Goal: Contribute content: Contribute content

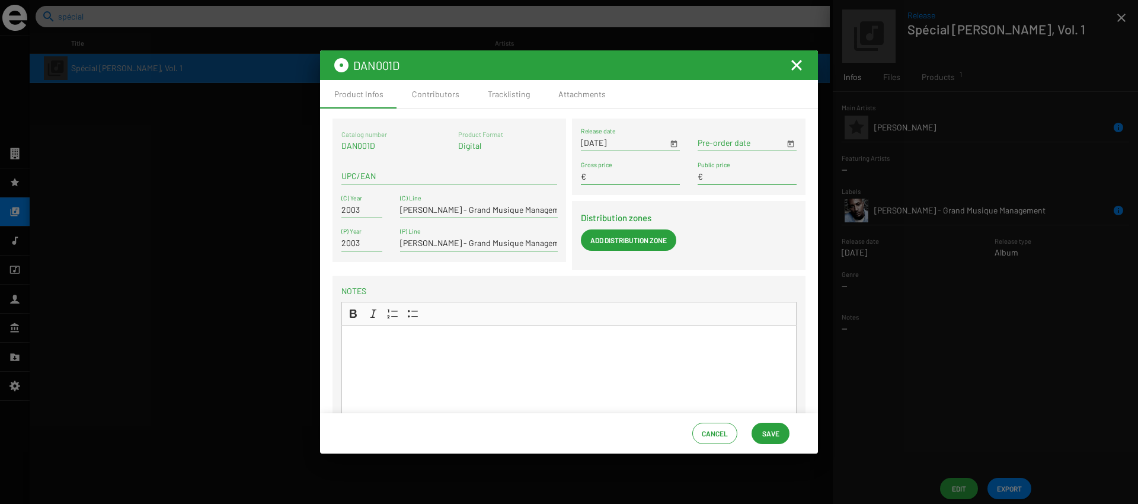
click at [774, 440] on span "Save" at bounding box center [770, 432] width 17 height 21
click at [792, 71] on mat-icon "Fermer la fenêtre" at bounding box center [796, 65] width 14 height 14
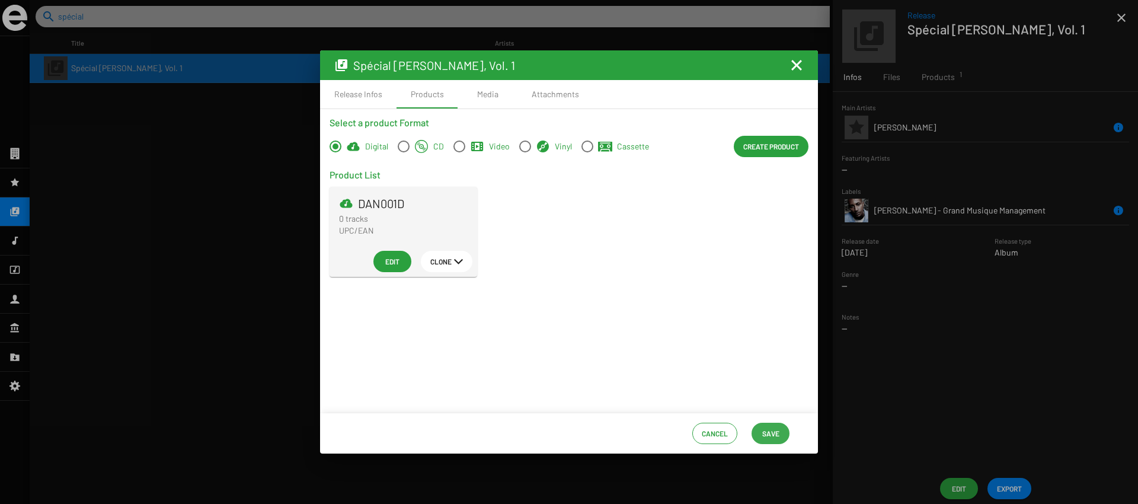
click at [767, 422] on span "Save" at bounding box center [770, 432] width 17 height 21
click at [794, 71] on mat-icon "Fermer la fenêtre" at bounding box center [796, 65] width 14 height 14
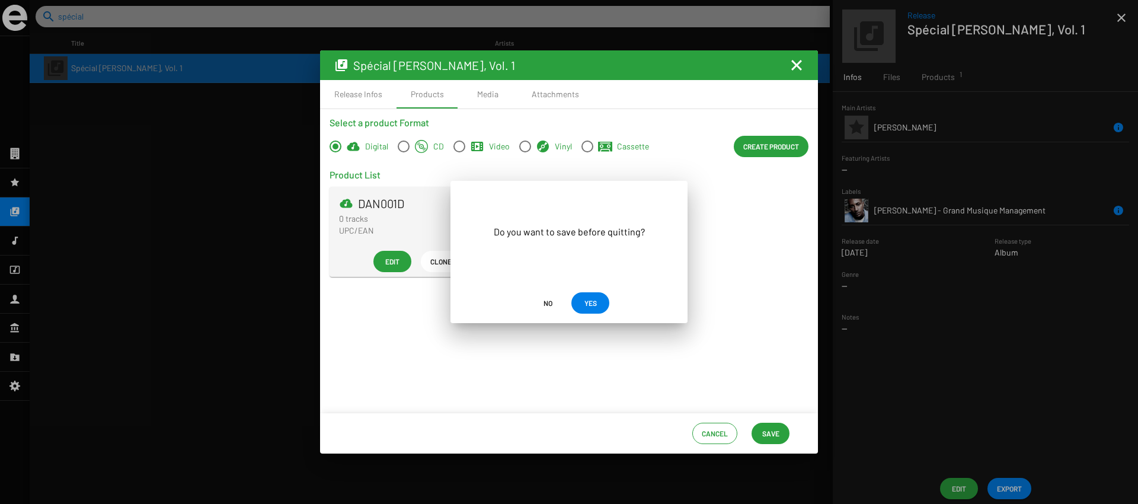
click at [546, 306] on span "No" at bounding box center [547, 302] width 9 height 21
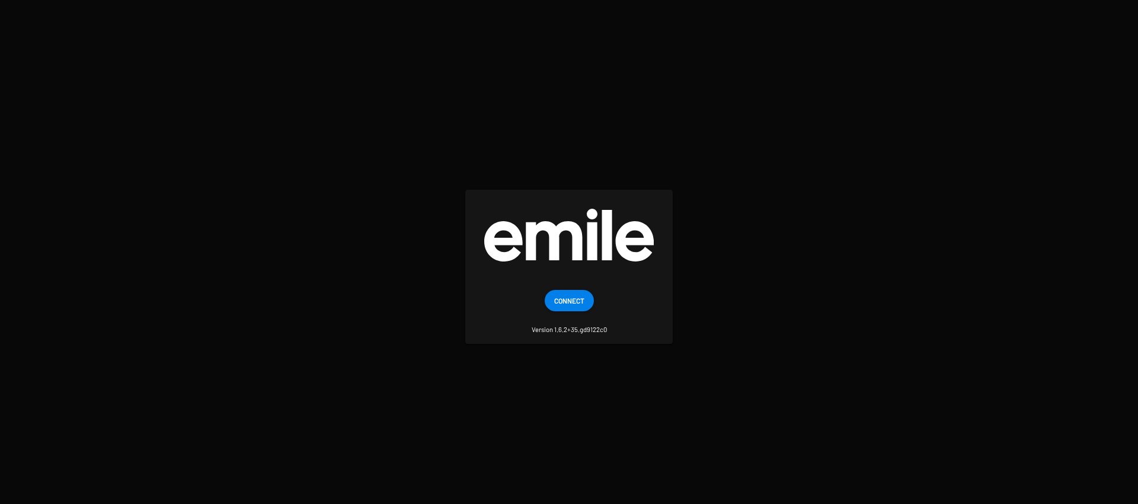
click at [542, 286] on mat-card "Connect Version 1.6.2+35.gd9122c0" at bounding box center [568, 266] width 207 height 153
click at [564, 303] on span "Connect" at bounding box center [569, 300] width 30 height 21
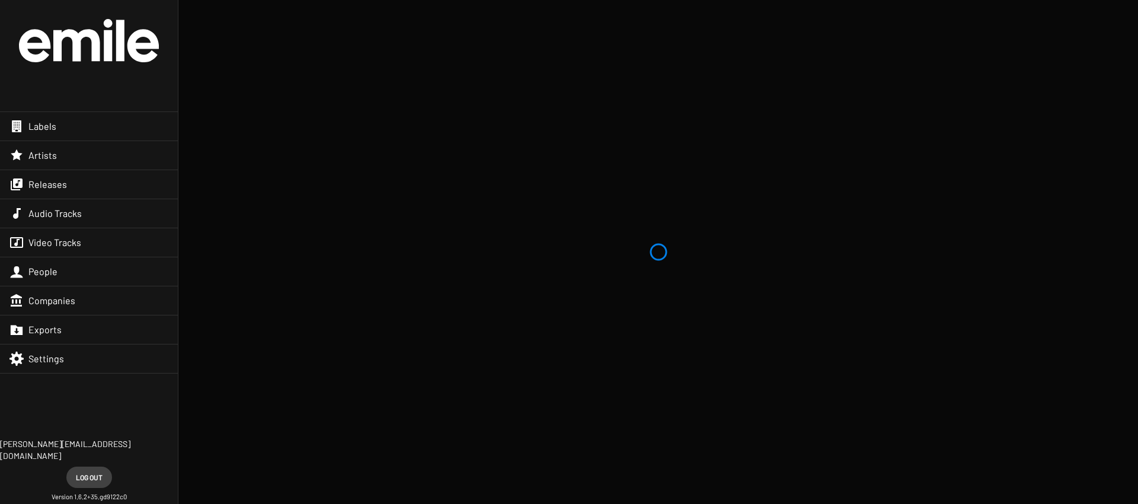
click at [87, 185] on div "Releases" at bounding box center [89, 184] width 178 height 28
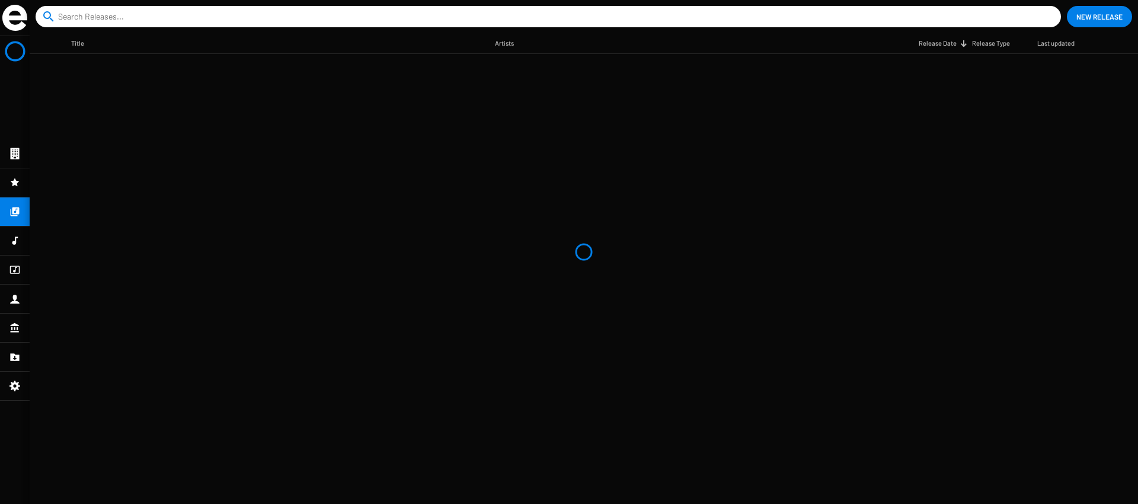
click at [235, 155] on mat-table "Title Artists Release Date Release Type Last updated" at bounding box center [584, 268] width 1108 height 470
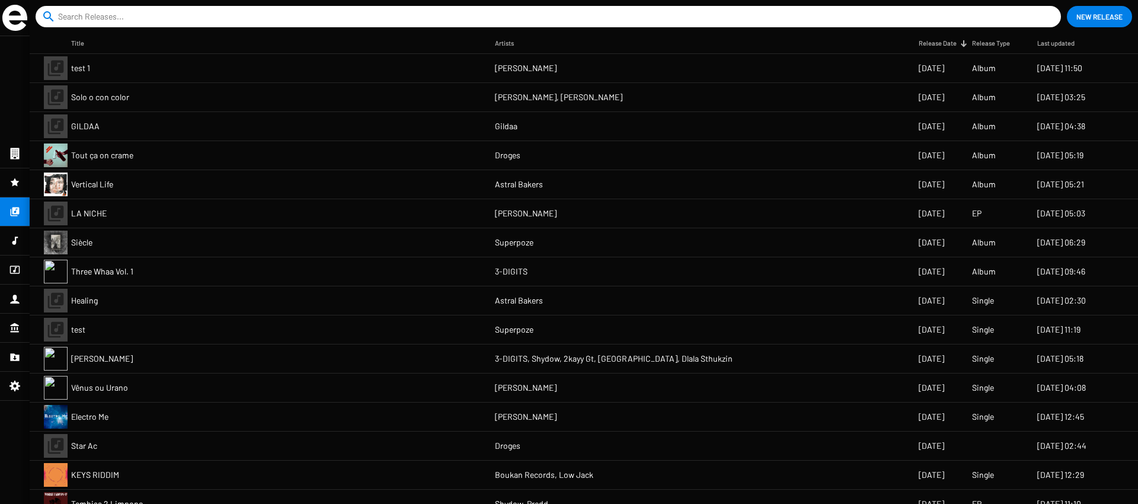
click at [87, 15] on input at bounding box center [550, 16] width 985 height 21
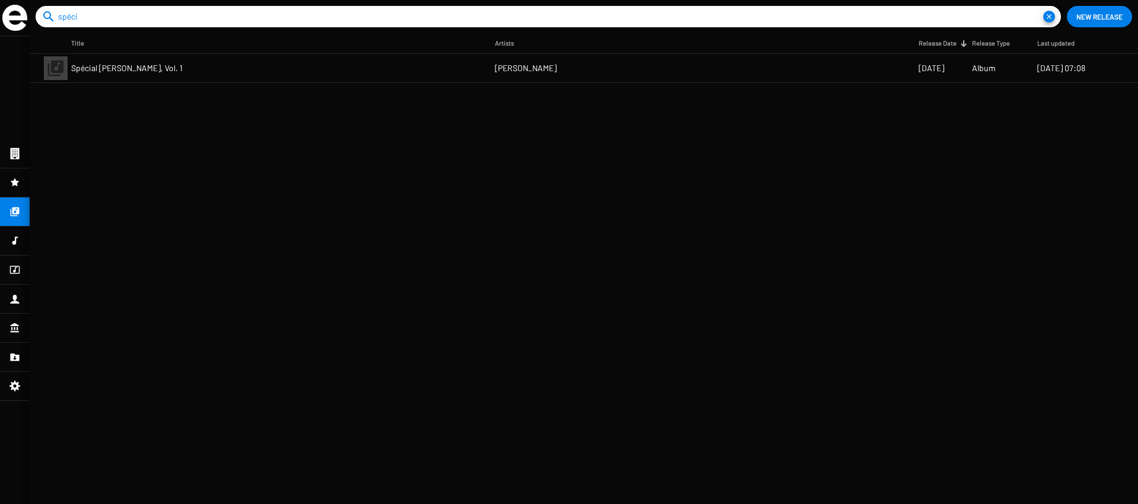
type input "spéci"
click at [216, 63] on mat-cell "Spécial [PERSON_NAME], Vol. 1" at bounding box center [283, 68] width 424 height 28
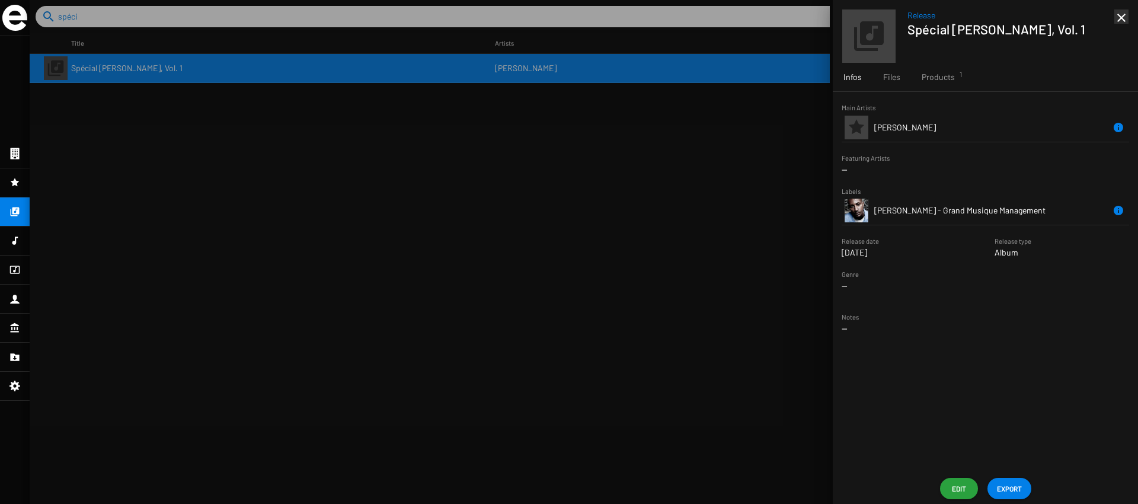
click at [956, 486] on span "Edit" at bounding box center [958, 488] width 19 height 21
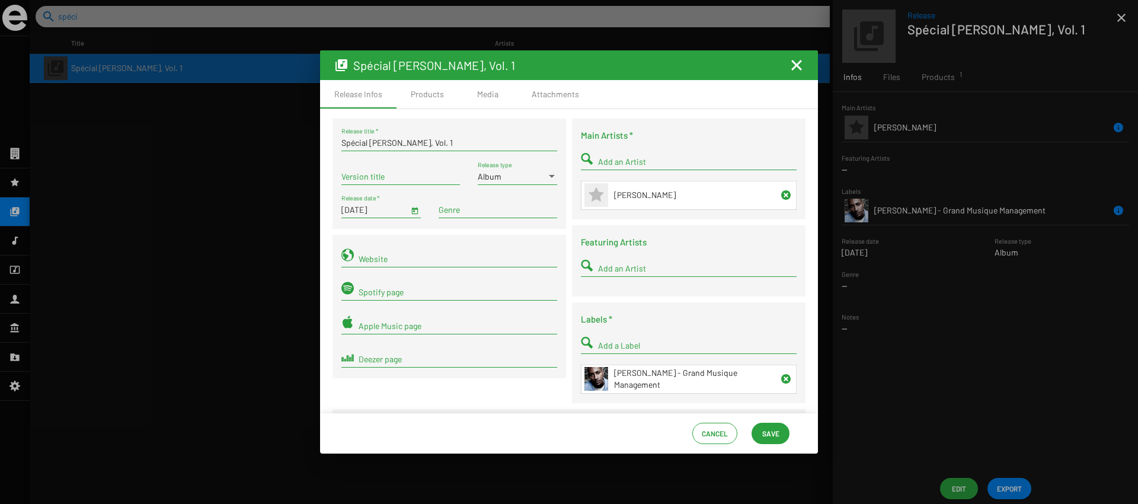
click at [768, 427] on span "Save" at bounding box center [770, 432] width 17 height 21
click at [797, 69] on mat-icon "Fermer la fenêtre" at bounding box center [796, 65] width 14 height 14
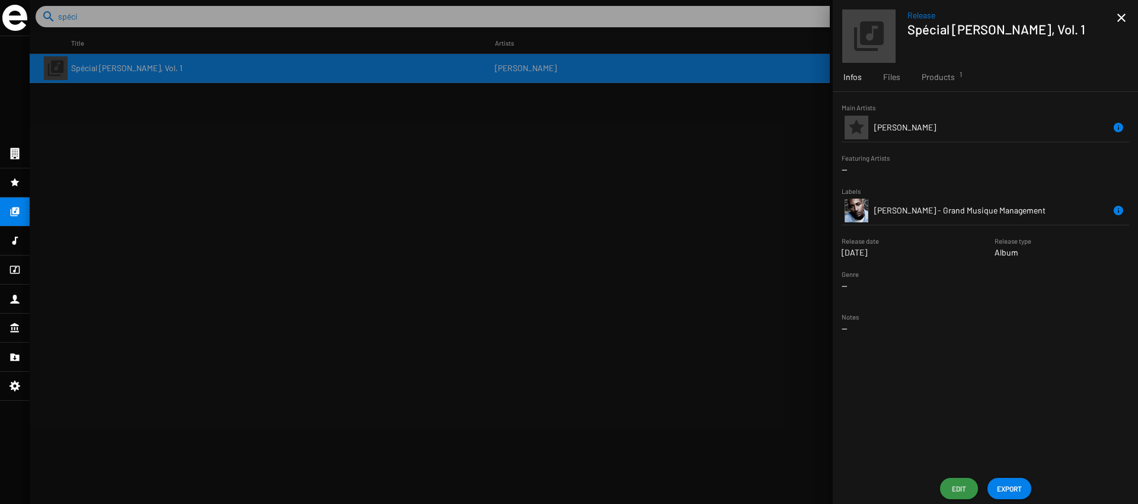
click at [944, 479] on button "Edit" at bounding box center [959, 488] width 38 height 21
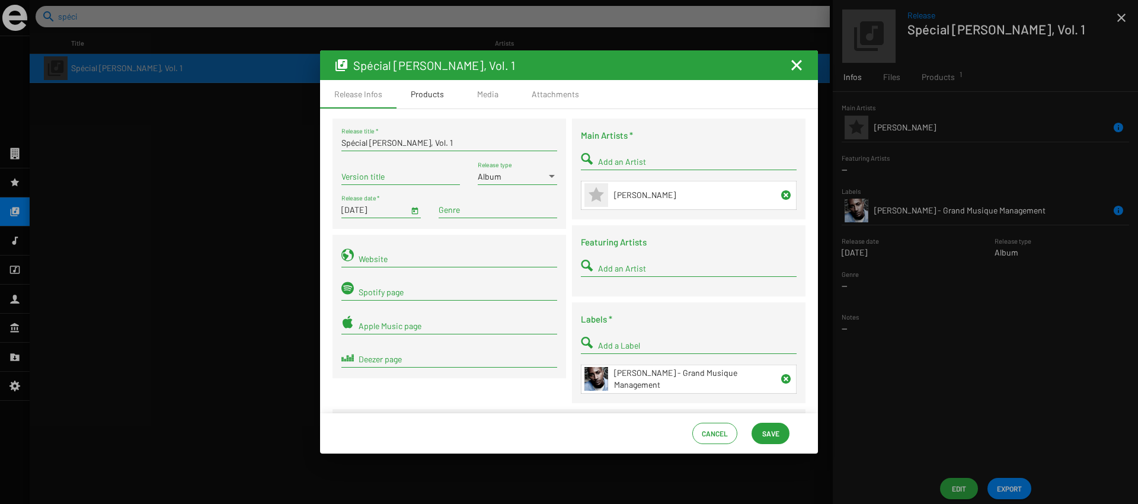
click at [453, 91] on div "Products" at bounding box center [427, 94] width 62 height 28
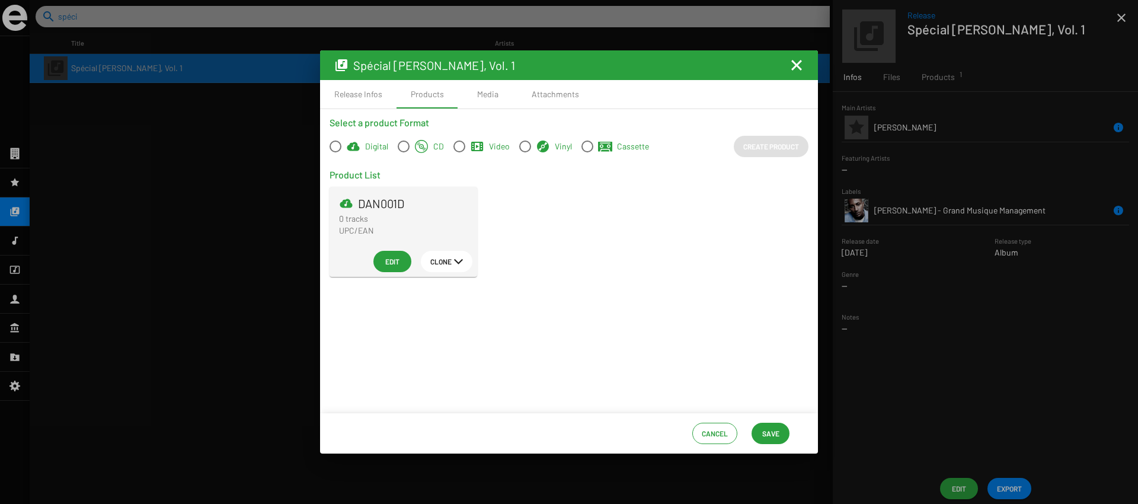
click at [387, 255] on span "Edit" at bounding box center [392, 261] width 19 height 21
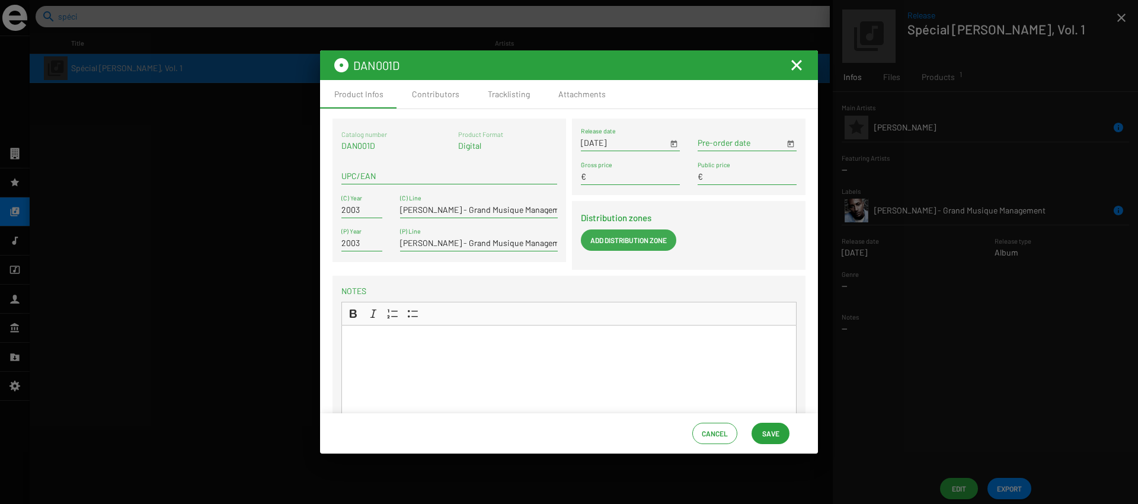
click at [611, 237] on span "Add Distribution Zone" at bounding box center [628, 239] width 76 height 21
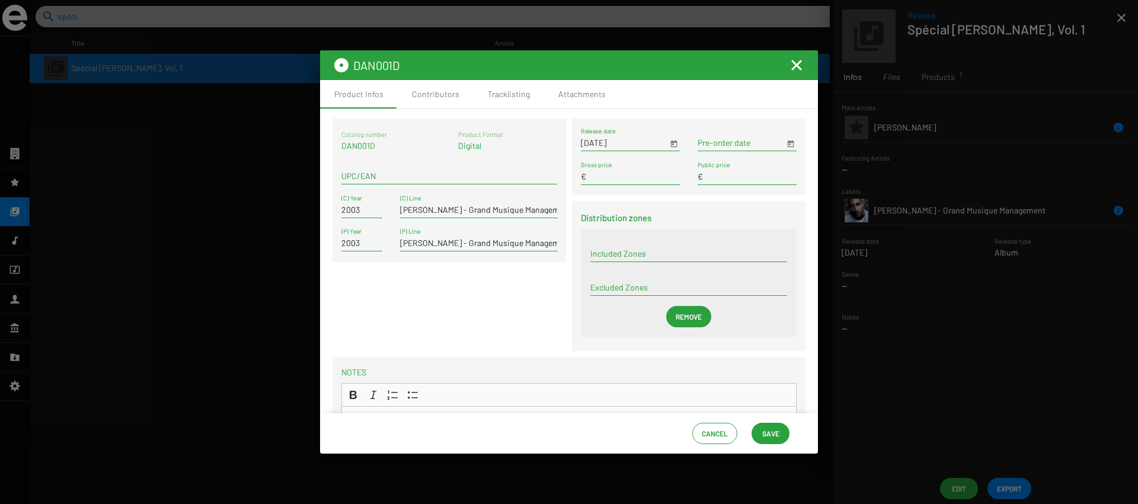
click at [611, 237] on sf-paragraph-reference "Included Zones Excluded Zones Remove" at bounding box center [689, 282] width 216 height 107
click at [610, 246] on div "Term selection" at bounding box center [688, 253] width 201 height 14
click at [634, 246] on div "Term selection" at bounding box center [688, 253] width 201 height 14
click at [803, 59] on mat-icon "Fermer la fenêtre" at bounding box center [796, 65] width 14 height 14
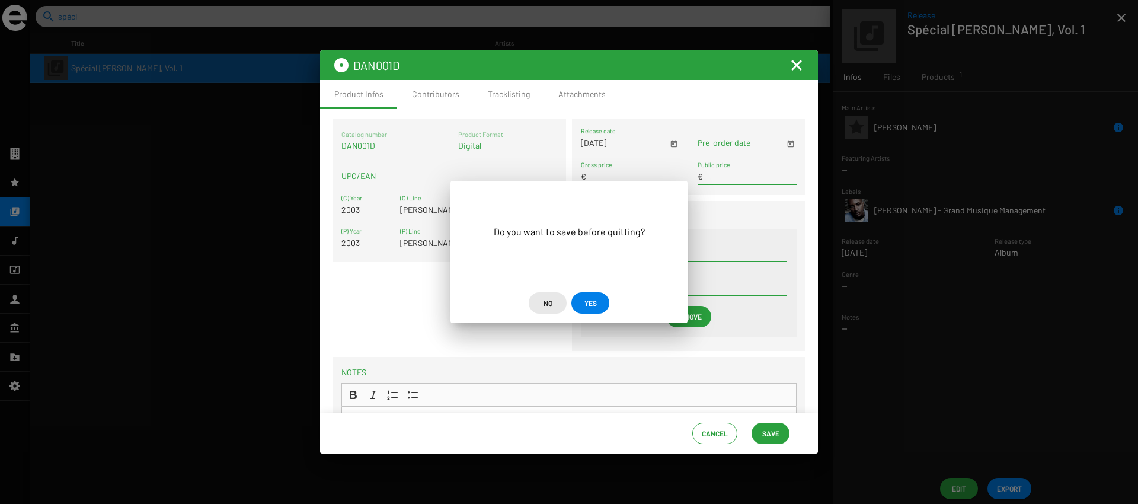
click at [544, 296] on span "No" at bounding box center [547, 302] width 9 height 21
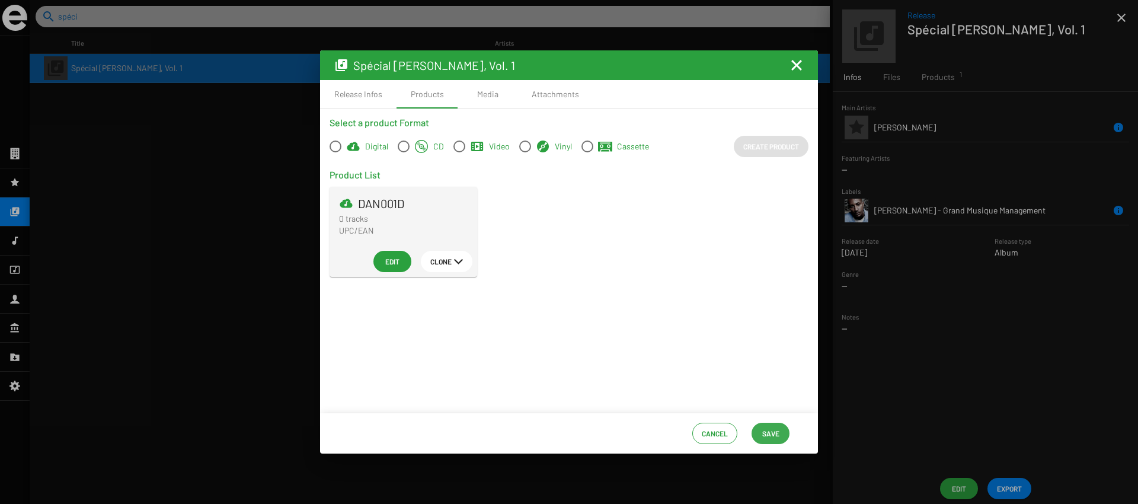
click at [758, 435] on button "Save" at bounding box center [770, 432] width 38 height 21
click at [794, 76] on mat-toolbar "Spécial [PERSON_NAME], Vol. 1" at bounding box center [569, 65] width 498 height 30
click at [794, 66] on mat-icon "Fermer la fenêtre" at bounding box center [796, 65] width 14 height 14
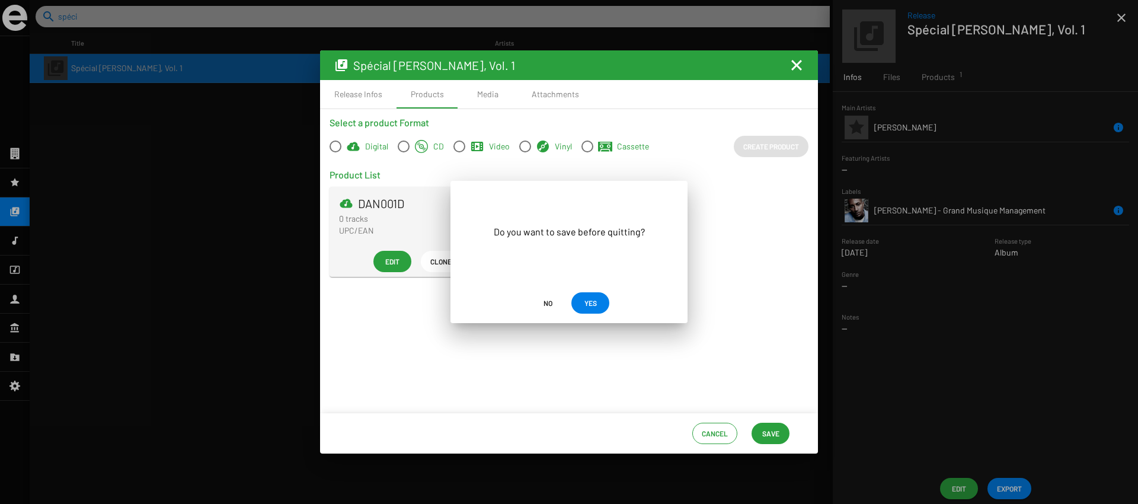
click at [590, 293] on span "YES" at bounding box center [590, 302] width 12 height 21
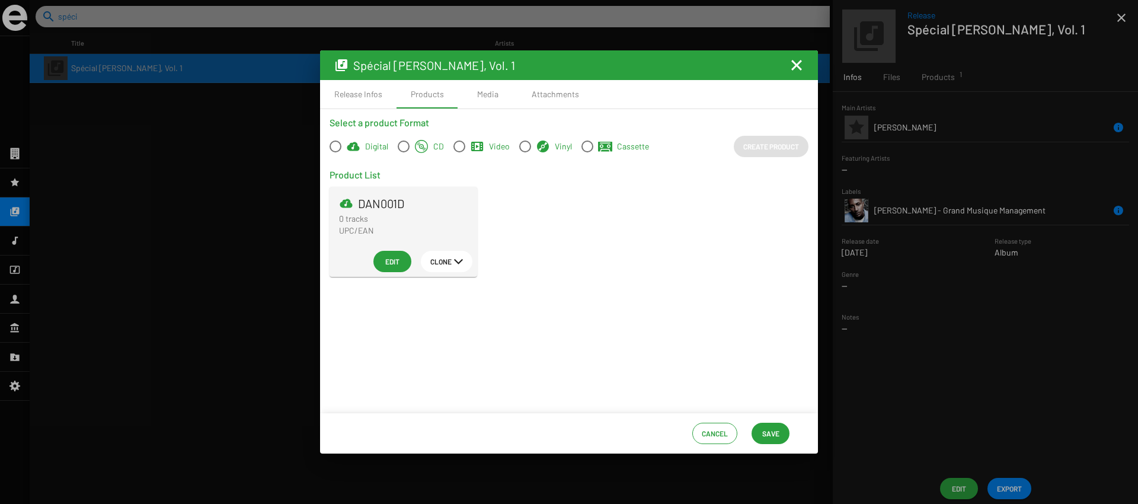
click at [781, 431] on button "Save" at bounding box center [770, 432] width 38 height 21
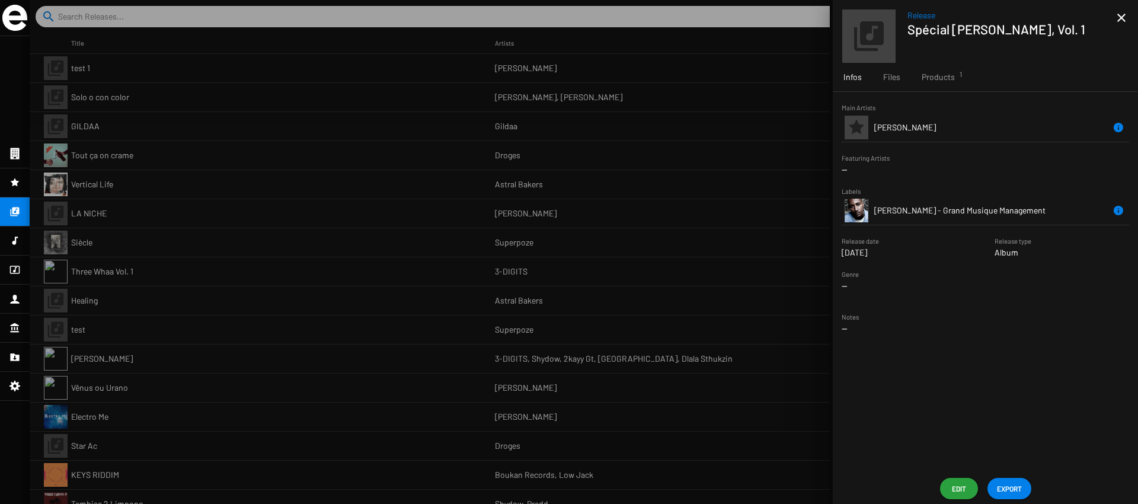
click at [464, 134] on div at bounding box center [584, 252] width 1108 height 504
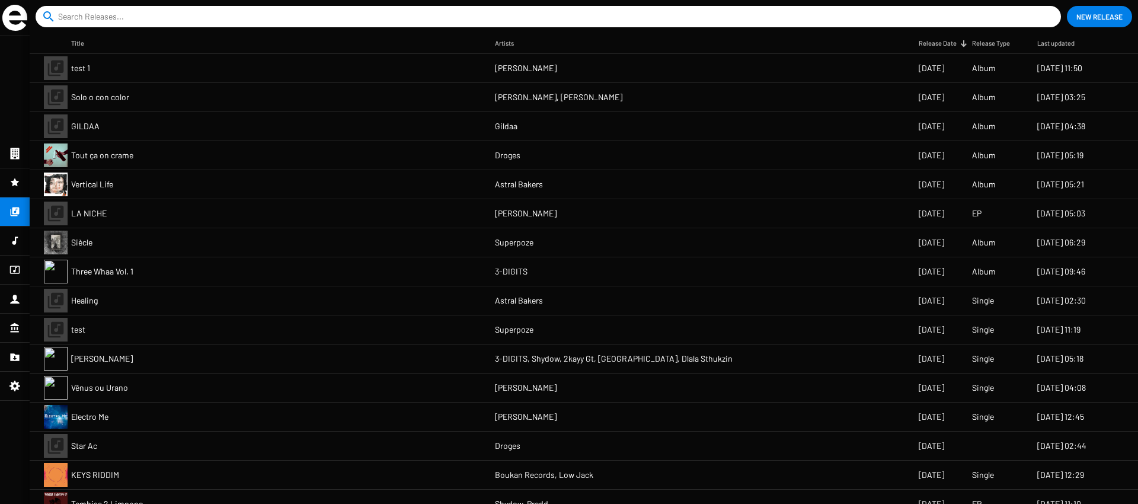
click at [121, 25] on input at bounding box center [550, 16] width 985 height 21
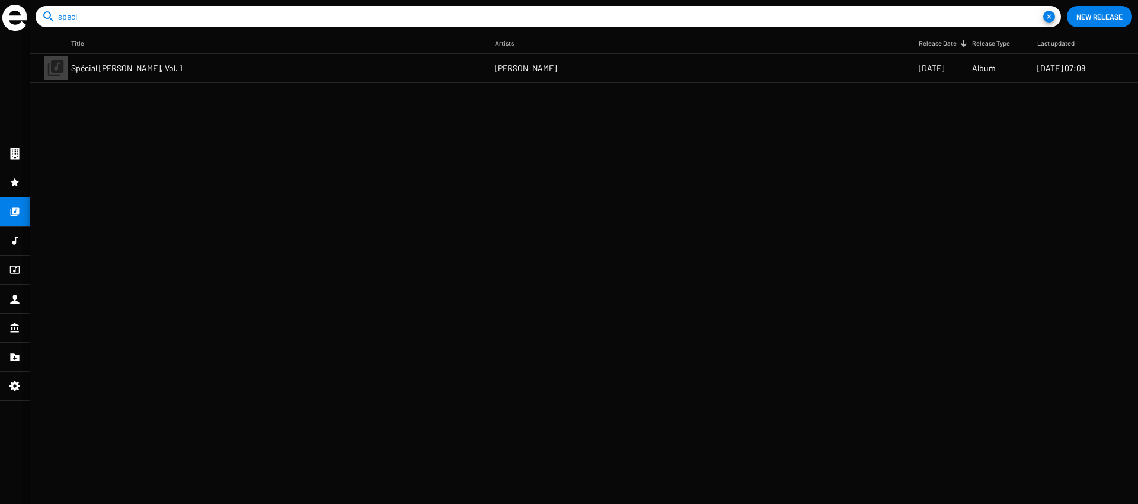
type input "speci"
click at [175, 69] on mat-cell "Spécial [PERSON_NAME], Vol. 1" at bounding box center [283, 68] width 424 height 28
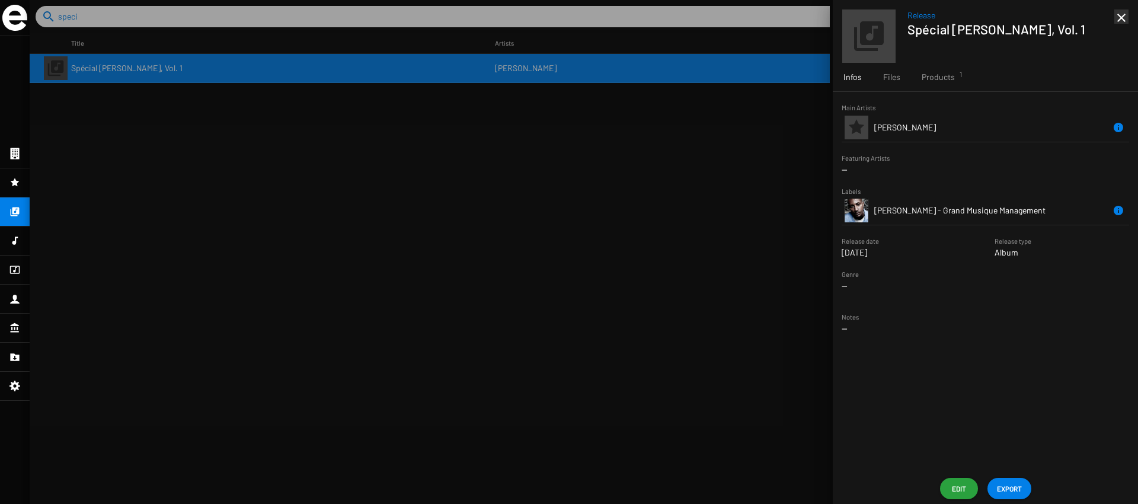
click at [952, 476] on div "Release Spécial Dany Dan, Vol. 1 close Infos Files Products 1 Main Artists Dany…" at bounding box center [984, 252] width 305 height 504
click at [959, 75] on div "Products 1" at bounding box center [938, 77] width 55 height 28
click at [938, 153] on td "DAN001D" at bounding box center [932, 148] width 117 height 28
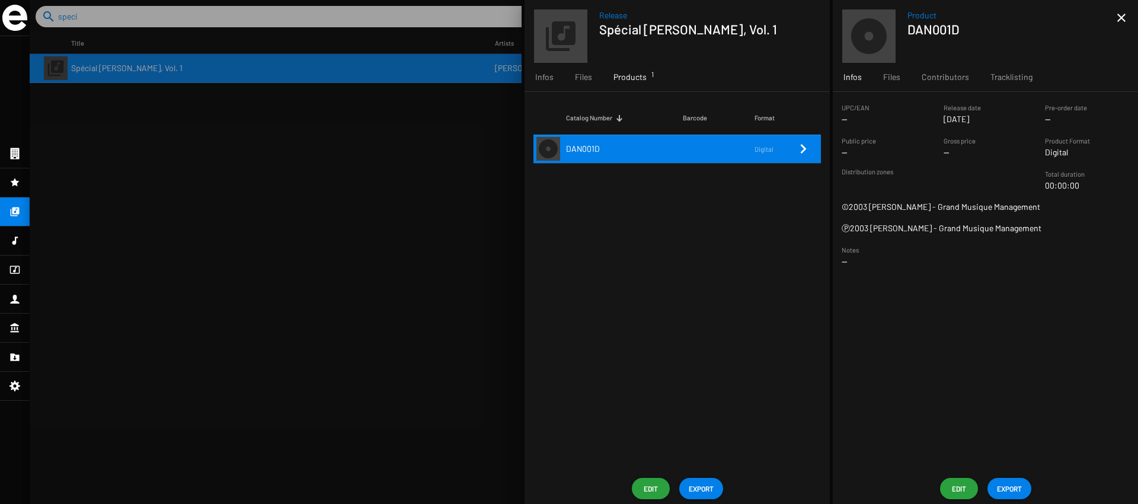
click at [642, 499] on div "Release Spécial Dany Dan, Vol. 1 Infos Files Products 1 Catalog Number Barcode …" at bounding box center [676, 252] width 305 height 504
click at [644, 484] on span "Edit" at bounding box center [650, 488] width 19 height 21
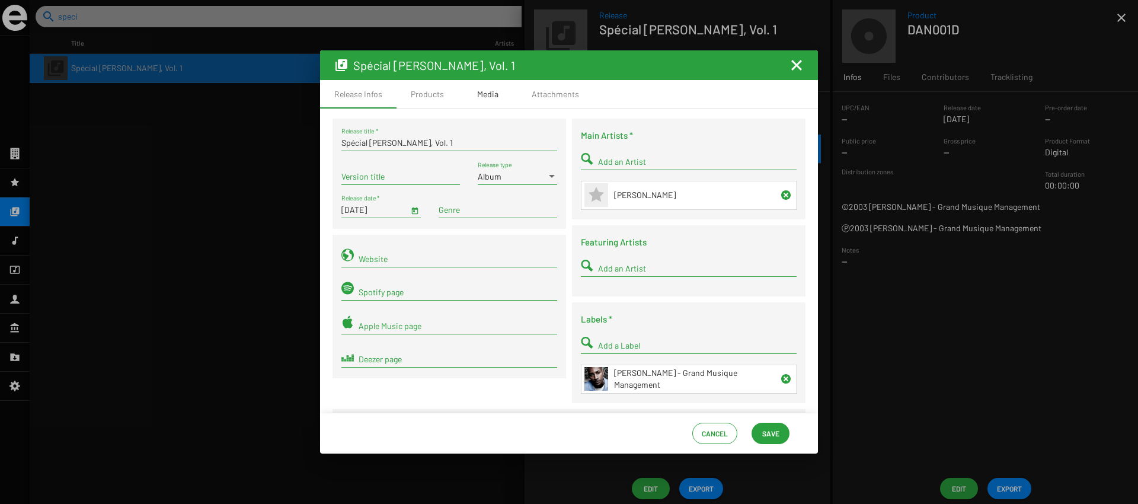
click at [465, 102] on div "Media" at bounding box center [487, 94] width 59 height 28
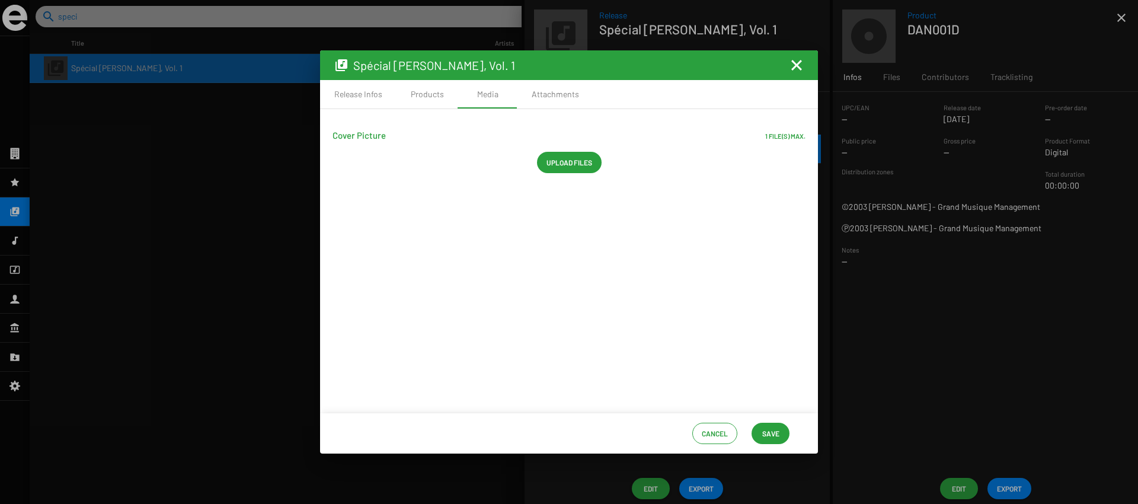
click at [553, 155] on span "Upload files" at bounding box center [569, 162] width 46 height 21
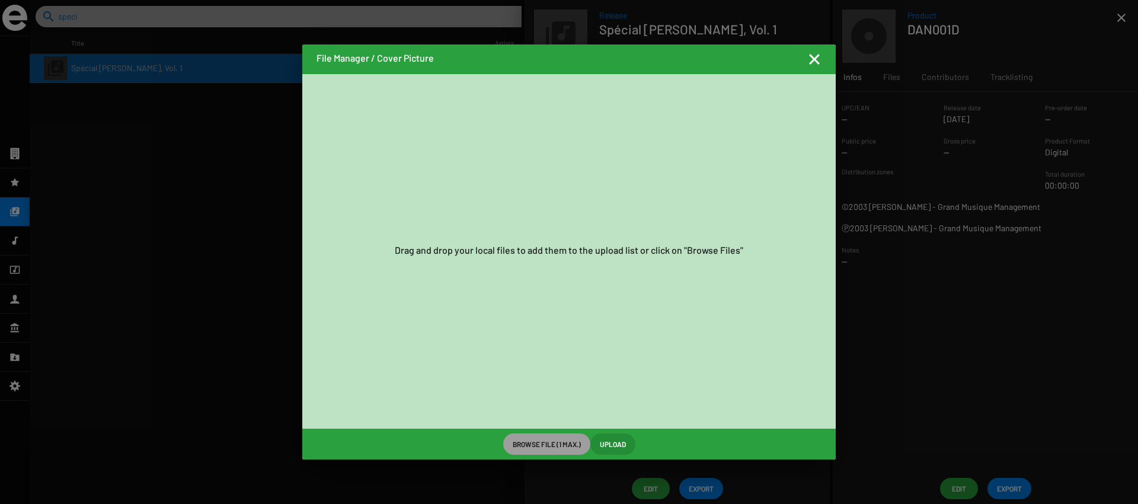
click at [543, 452] on span "Browse File (1 max.)" at bounding box center [546, 443] width 68 height 21
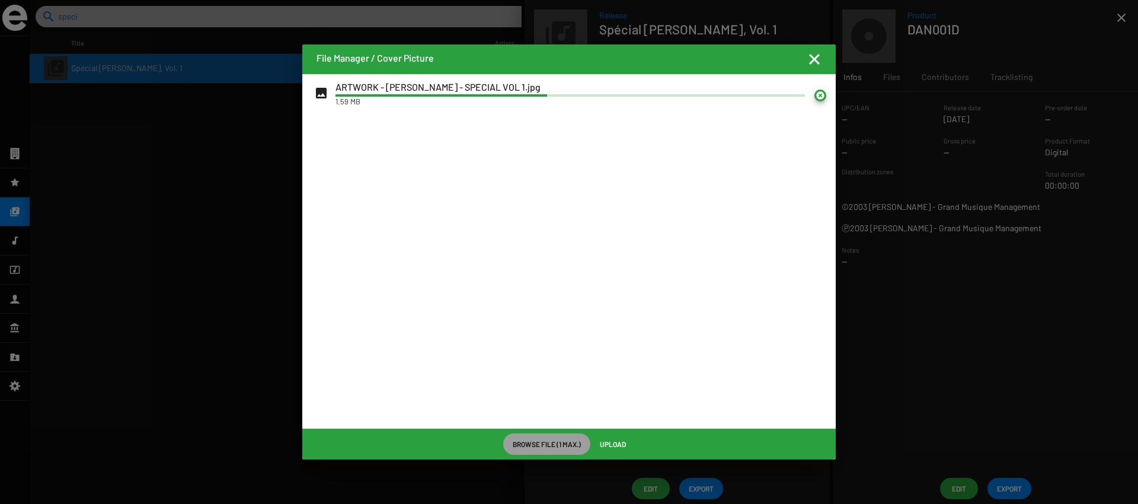
click at [607, 440] on span "Upload" at bounding box center [613, 443] width 26 height 21
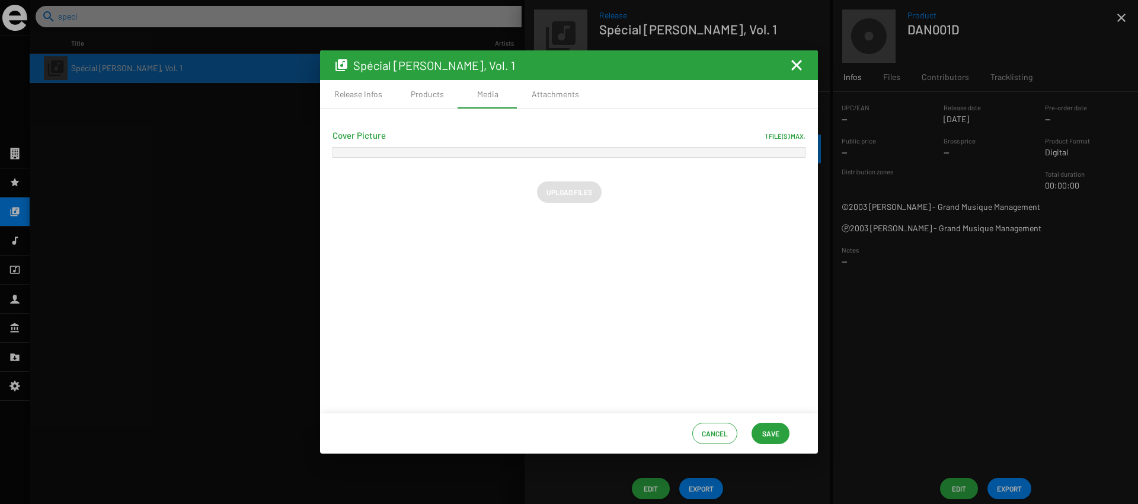
click at [781, 430] on button "Save" at bounding box center [770, 432] width 38 height 21
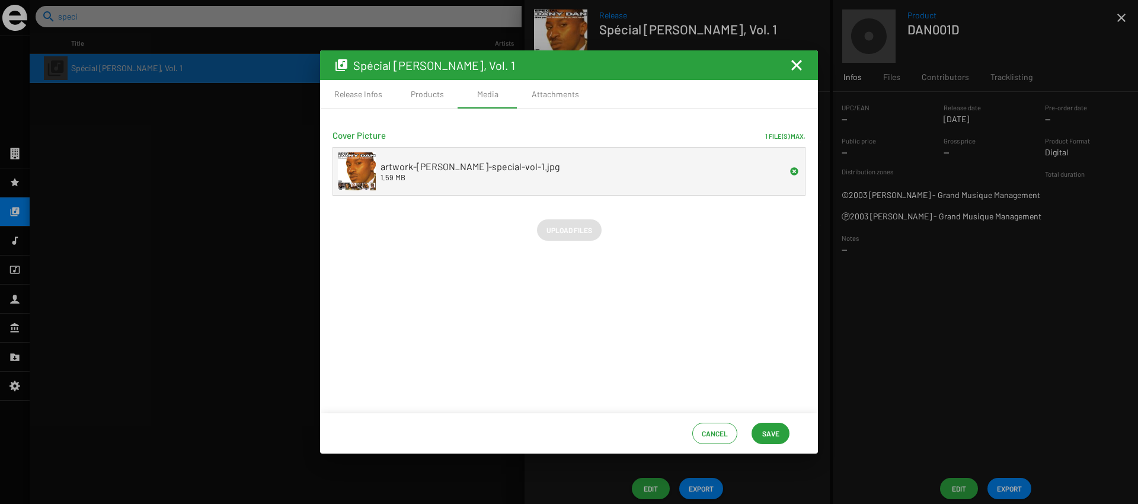
click at [768, 438] on span "Save" at bounding box center [770, 432] width 17 height 21
click at [793, 65] on mat-icon "Fermer la fenêtre" at bounding box center [796, 65] width 14 height 14
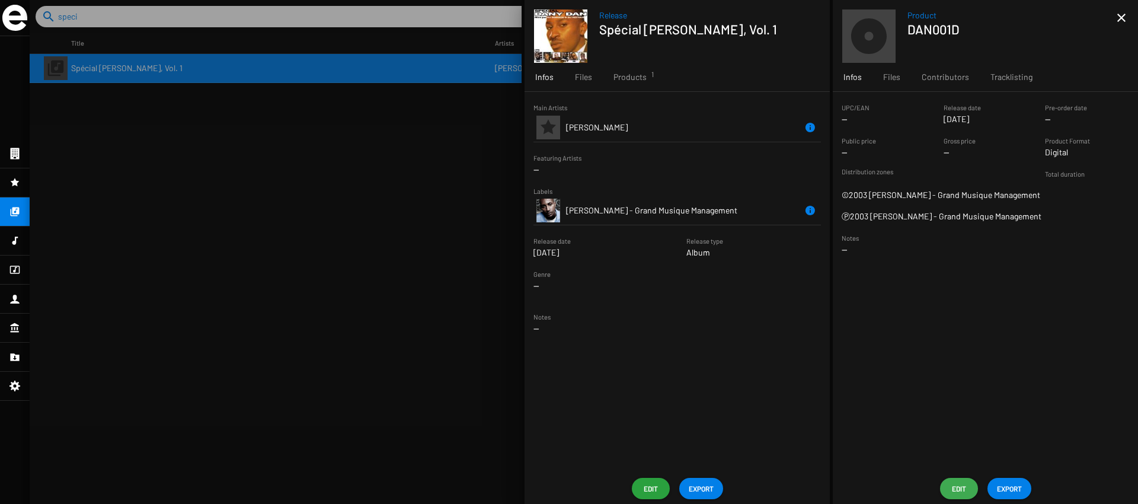
click at [954, 489] on span "Edit" at bounding box center [958, 488] width 19 height 21
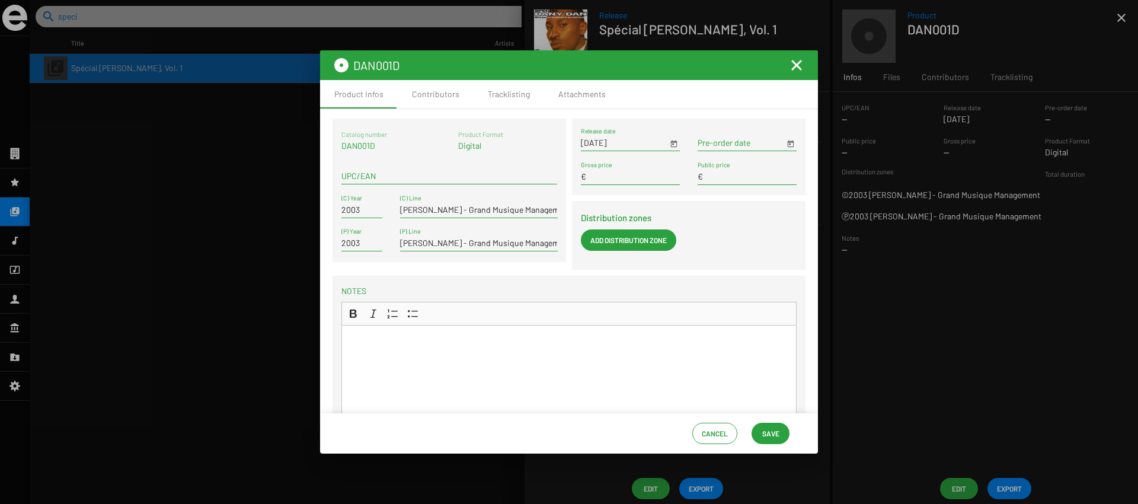
click at [601, 241] on span "Add Distribution Zone" at bounding box center [628, 239] width 76 height 21
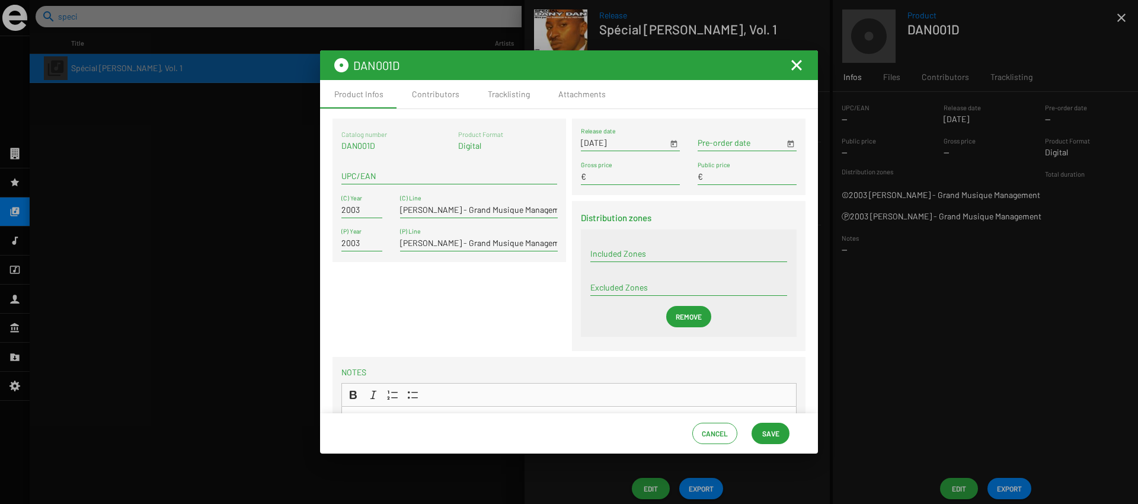
click at [601, 241] on div "Included Zones" at bounding box center [688, 250] width 197 height 23
type input "world"
click at [601, 265] on span "Worldwide" at bounding box center [686, 276] width 176 height 28
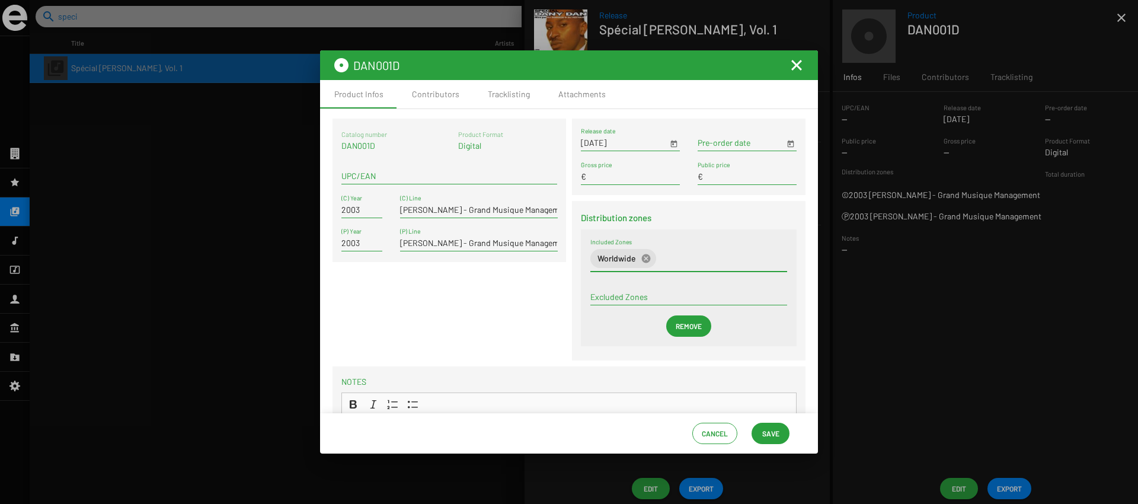
click at [770, 440] on span "Save" at bounding box center [770, 432] width 17 height 21
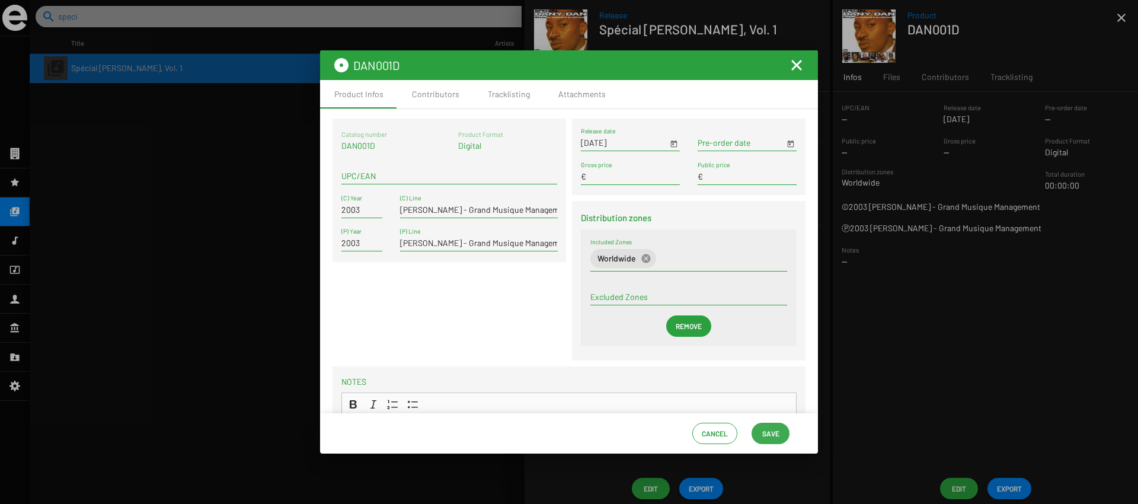
click at [787, 436] on button "Save" at bounding box center [770, 432] width 38 height 21
click at [798, 65] on mat-icon "Fermer la fenêtre" at bounding box center [796, 65] width 14 height 14
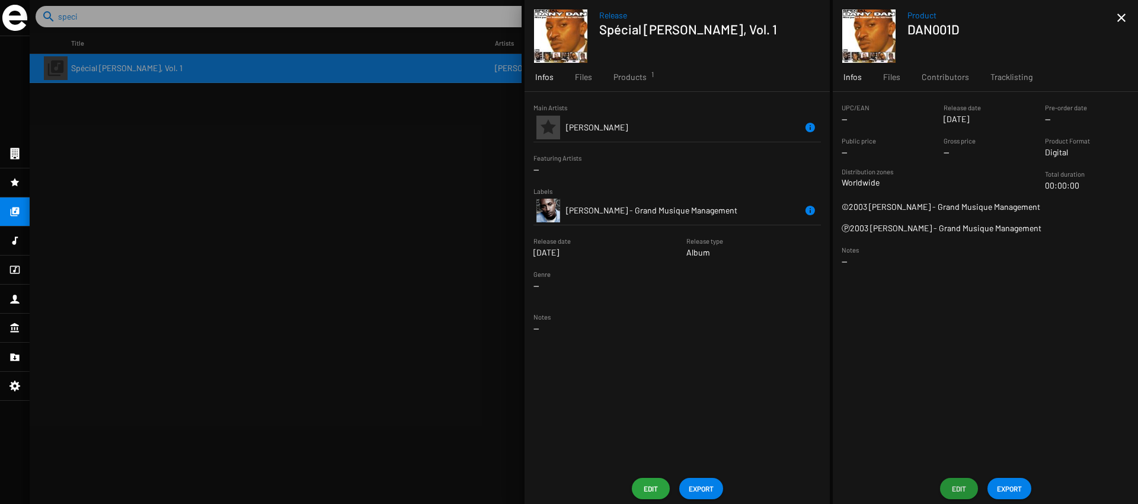
click at [661, 244] on app-date-widget "Release date Jan 1 2003" at bounding box center [600, 247] width 135 height 24
click at [908, 96] on div "UPC/EAN -- Release date Jan 1 2003 Pre-order date -- Public price -- Gross pric…" at bounding box center [984, 282] width 305 height 381
click at [1015, 85] on div "Tracklisting" at bounding box center [1010, 77] width 63 height 28
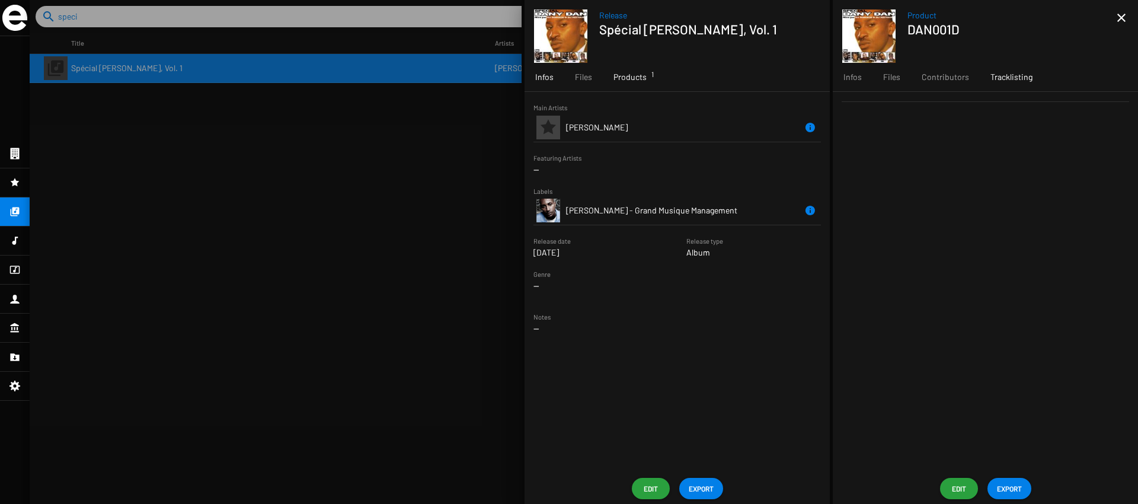
click at [628, 76] on span "Products 1" at bounding box center [629, 77] width 33 height 12
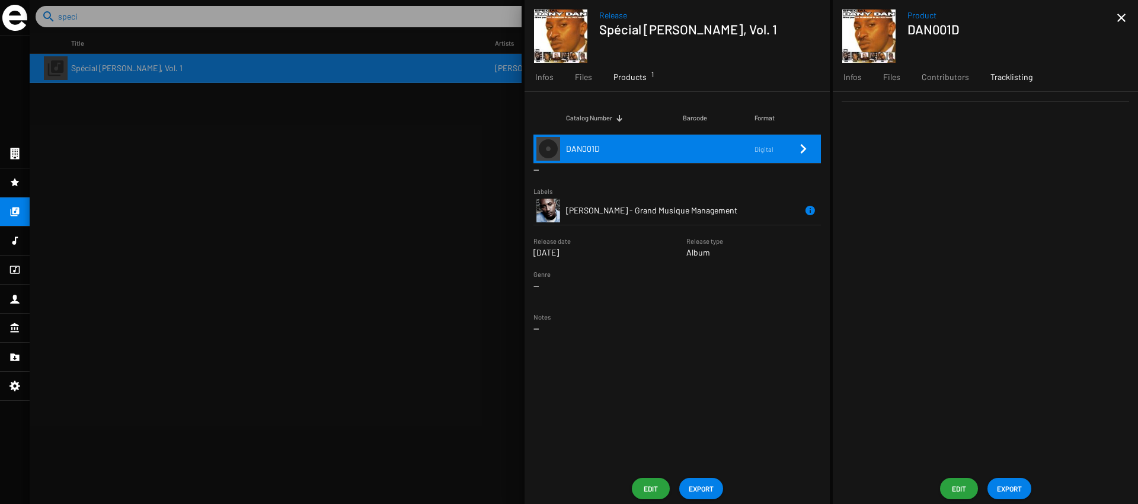
click at [606, 146] on td "DAN001D" at bounding box center [624, 148] width 117 height 28
click at [957, 480] on span "Edit" at bounding box center [958, 488] width 19 height 21
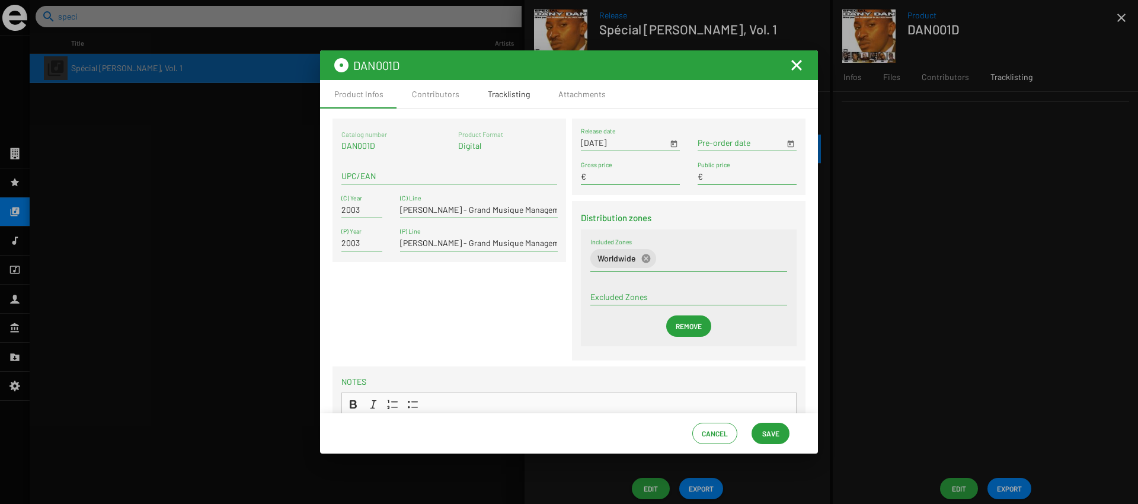
click at [517, 95] on div "Tracklisting" at bounding box center [509, 94] width 42 height 12
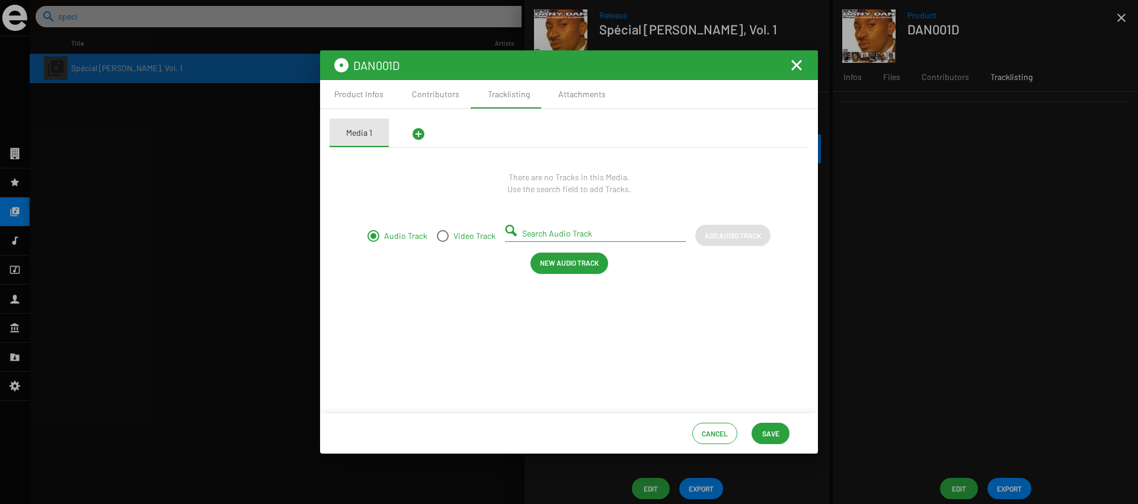
click at [367, 124] on div "Media 1" at bounding box center [358, 132] width 59 height 28
click at [618, 293] on div "There are no Tracks in this Media. Use the search field to add Tracks. Audio Tr…" at bounding box center [569, 275] width 460 height 237
click at [588, 257] on span "New Audio Track" at bounding box center [569, 262] width 59 height 21
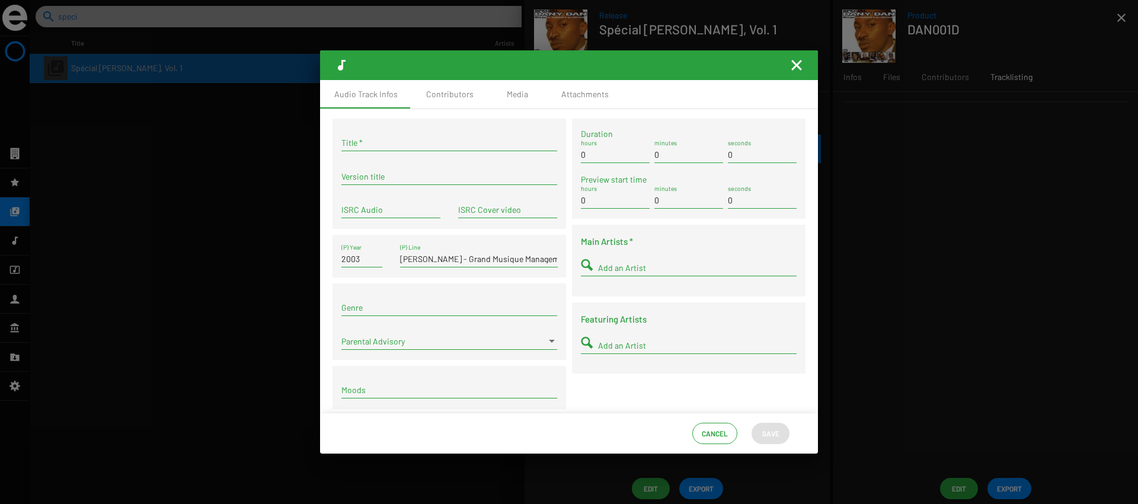
click at [392, 150] on div "Title *" at bounding box center [449, 139] width 216 height 23
type input "Intro - Dj Ronsha, Dj Kefran Mix"
click at [651, 283] on div "Add an Artist" at bounding box center [689, 270] width 216 height 34
click at [662, 230] on div "Main Artists * Add an Artist" at bounding box center [688, 261] width 233 height 72
click at [700, 140] on div "0 minutes" at bounding box center [688, 151] width 69 height 23
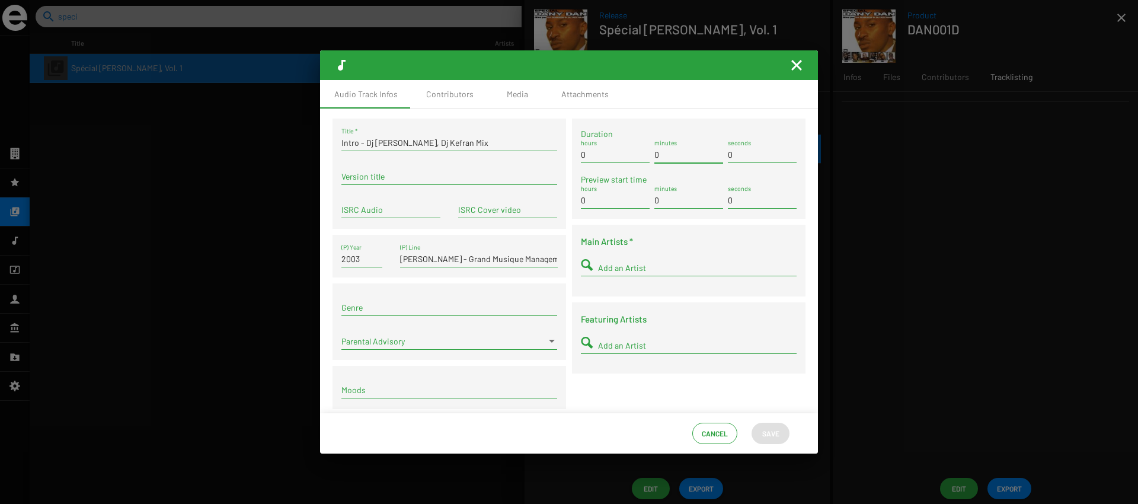
click at [681, 156] on input "0" at bounding box center [688, 154] width 69 height 9
type input "1"
type input "52"
click at [623, 270] on input "Add an Artist" at bounding box center [697, 267] width 198 height 9
type input "dany"
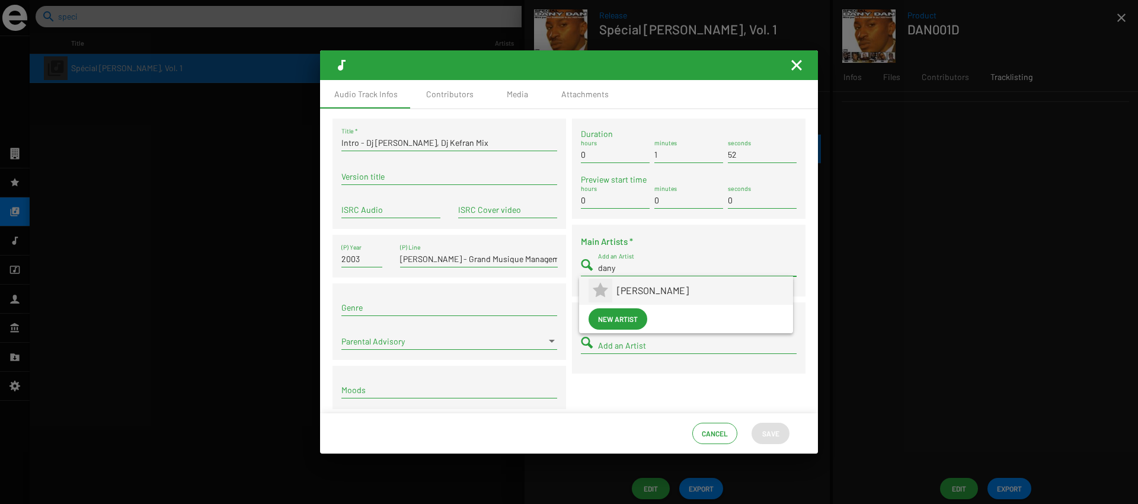
click at [629, 287] on span "[PERSON_NAME]" at bounding box center [700, 290] width 166 height 28
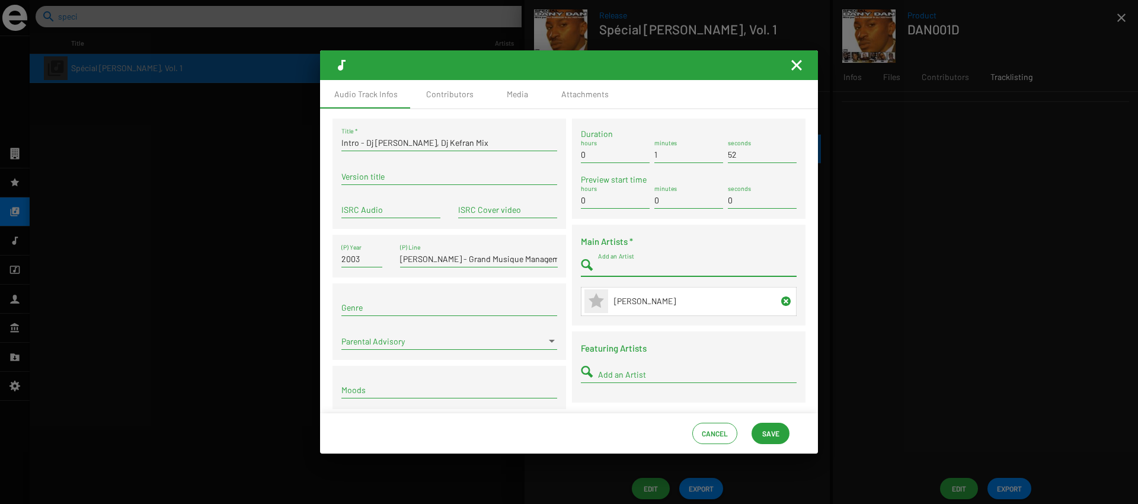
click at [795, 433] on div "Cancel Save" at bounding box center [569, 433] width 498 height 40
click at [775, 433] on span "Save" at bounding box center [770, 432] width 17 height 21
click at [762, 430] on span "Save" at bounding box center [770, 432] width 17 height 21
